Goal: Task Accomplishment & Management: Use online tool/utility

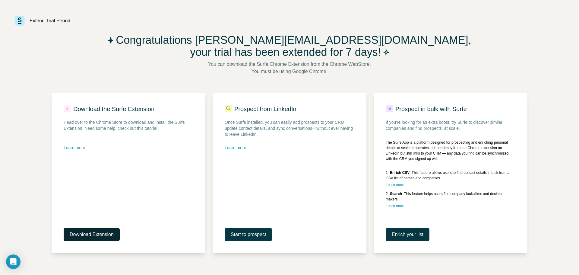
click at [90, 235] on span "Download Extension" at bounding box center [92, 234] width 44 height 7
